Goal: Obtain resource: Obtain resource

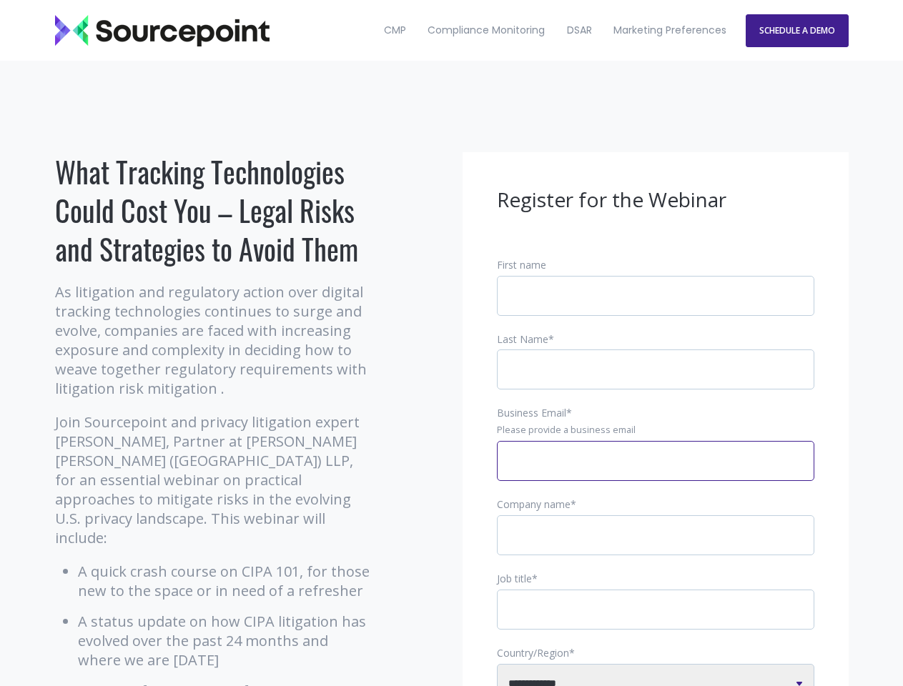
click at [655, 472] on input "Business Email *" at bounding box center [655, 461] width 317 height 40
